Goal: Find specific page/section: Find specific page/section

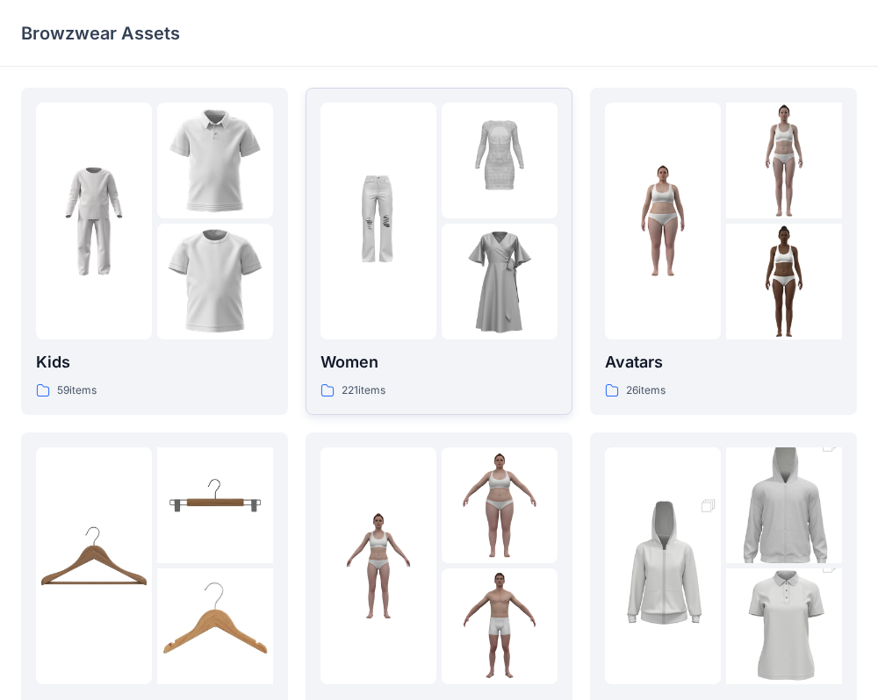
click at [384, 218] on img at bounding box center [378, 221] width 116 height 116
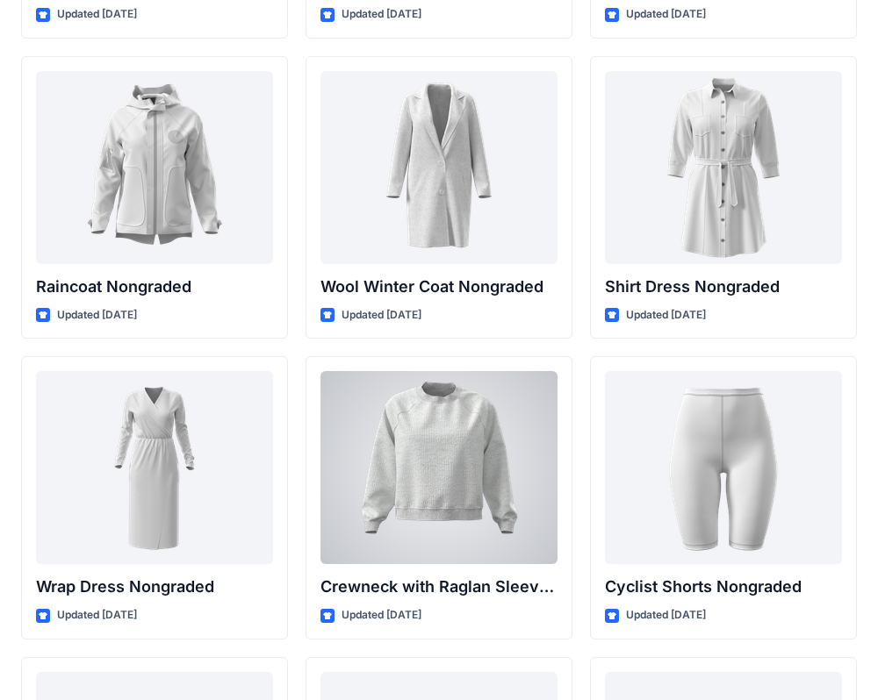
scroll to position [15371, 0]
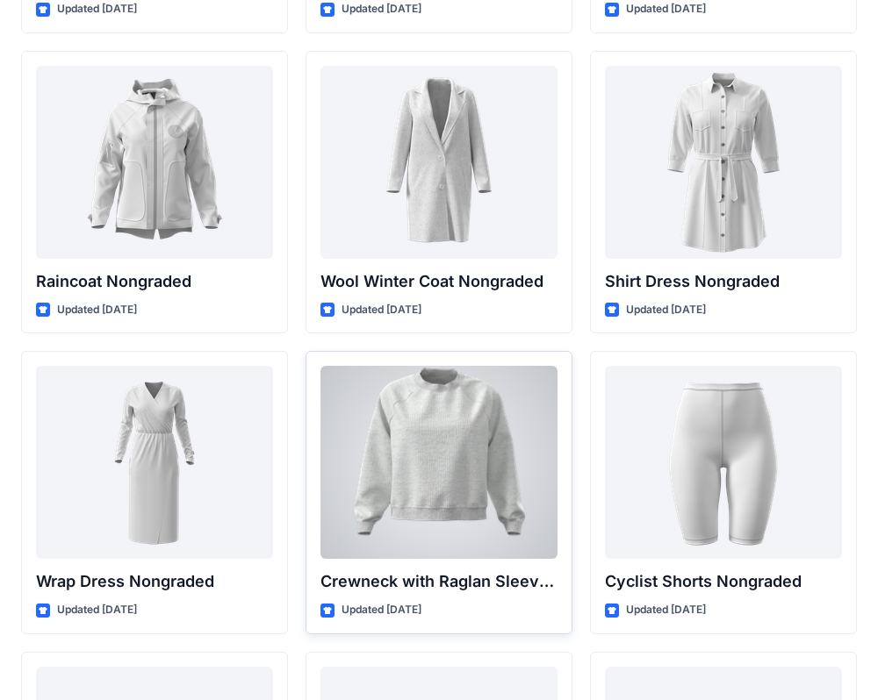
click at [429, 474] on div at bounding box center [438, 462] width 237 height 193
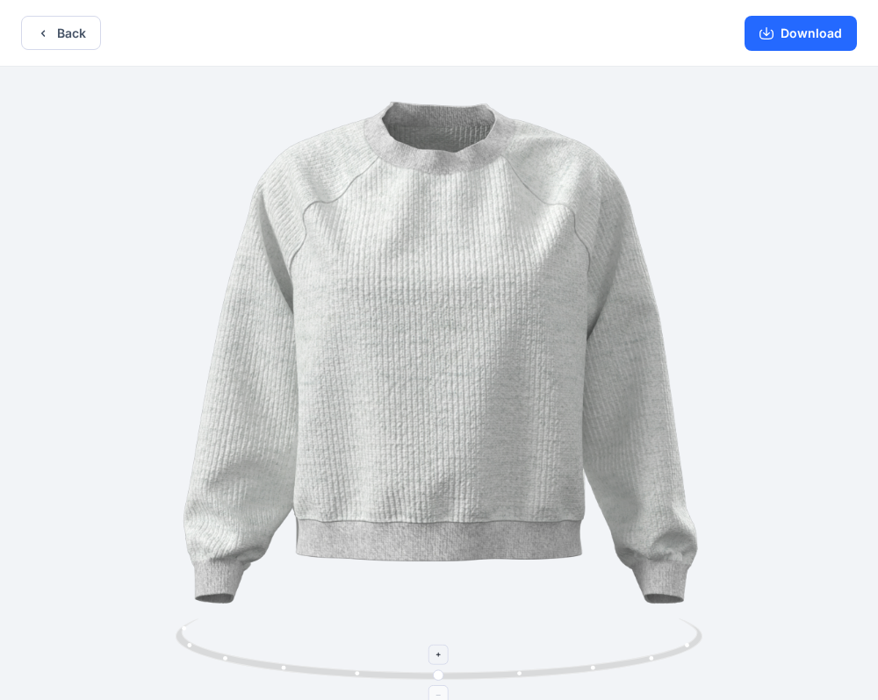
click at [494, 684] on icon at bounding box center [441, 652] width 531 height 66
click at [529, 669] on icon at bounding box center [441, 652] width 531 height 66
click at [528, 672] on icon at bounding box center [441, 652] width 531 height 66
click at [600, 676] on icon at bounding box center [441, 652] width 531 height 66
click at [41, 27] on icon "button" at bounding box center [43, 33] width 14 height 14
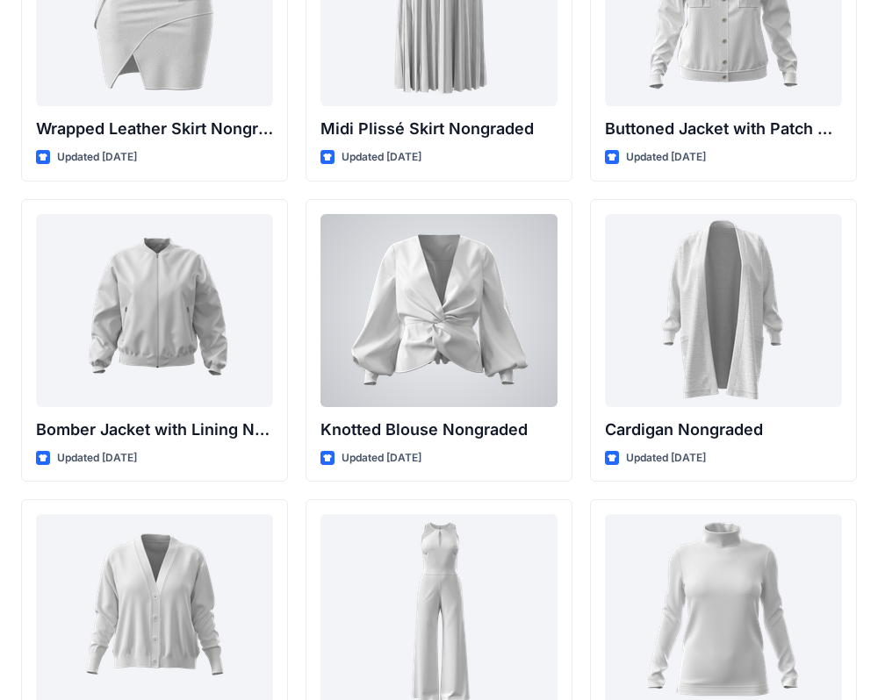
scroll to position [16291, 0]
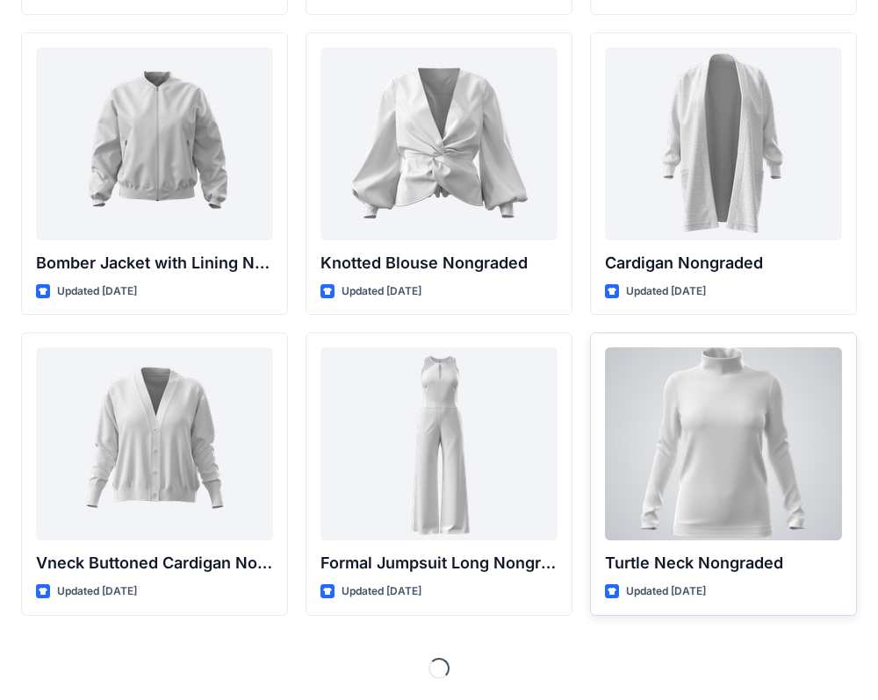
click at [705, 494] on div at bounding box center [723, 444] width 237 height 193
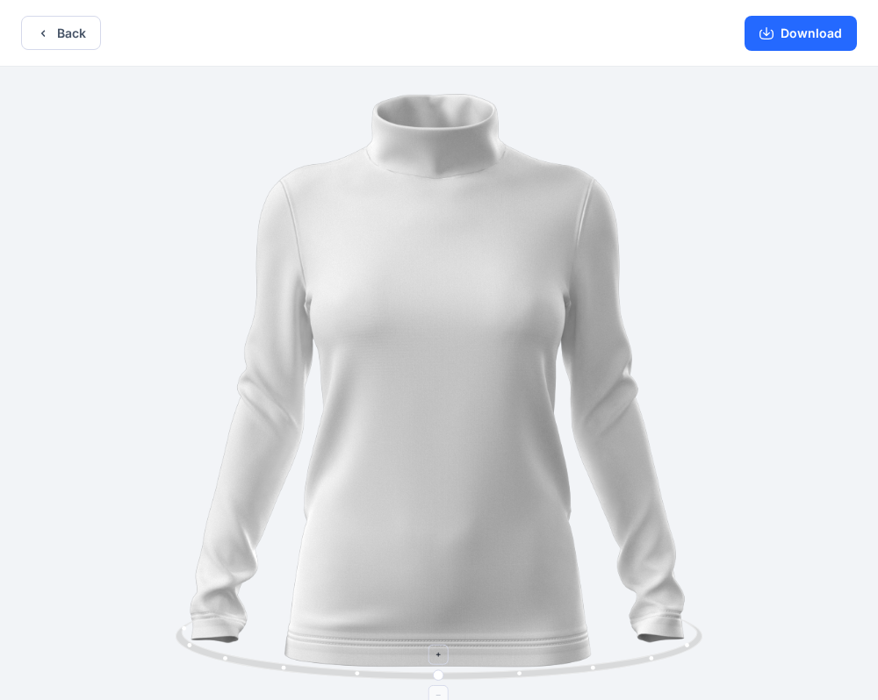
click at [520, 679] on icon at bounding box center [441, 652] width 531 height 66
click at [771, 32] on icon "button" at bounding box center [766, 33] width 14 height 14
